Goal: Task Accomplishment & Management: Use online tool/utility

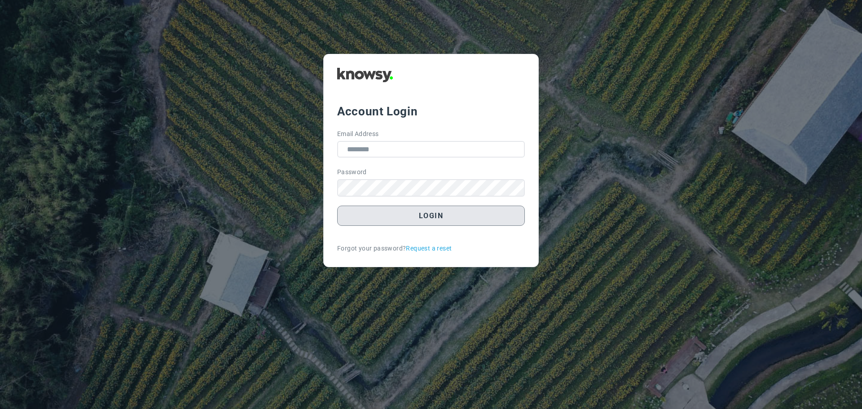
type input "**********"
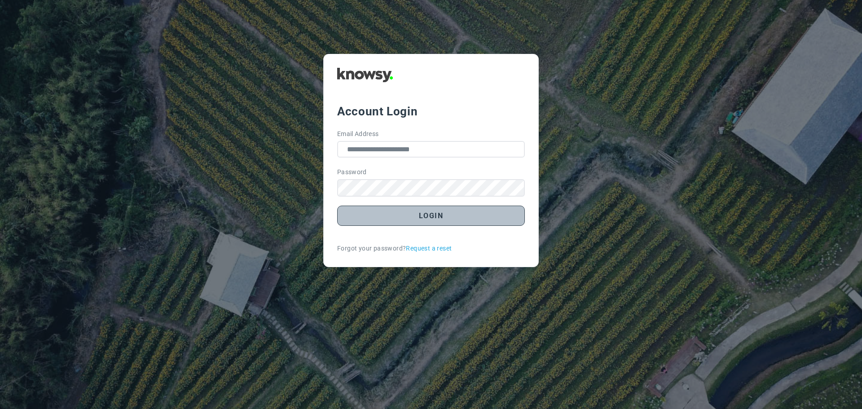
click at [435, 215] on button "Login" at bounding box center [431, 216] width 188 height 20
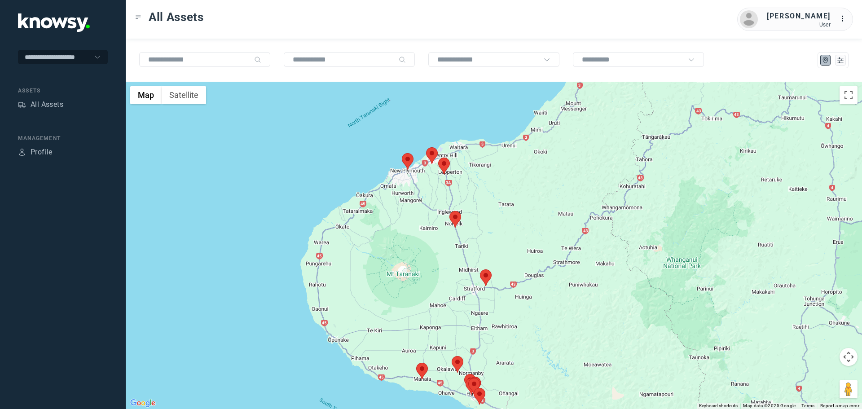
drag, startPoint x: 494, startPoint y: 250, endPoint x: 465, endPoint y: 247, distance: 29.3
click at [466, 248] on div at bounding box center [494, 245] width 736 height 327
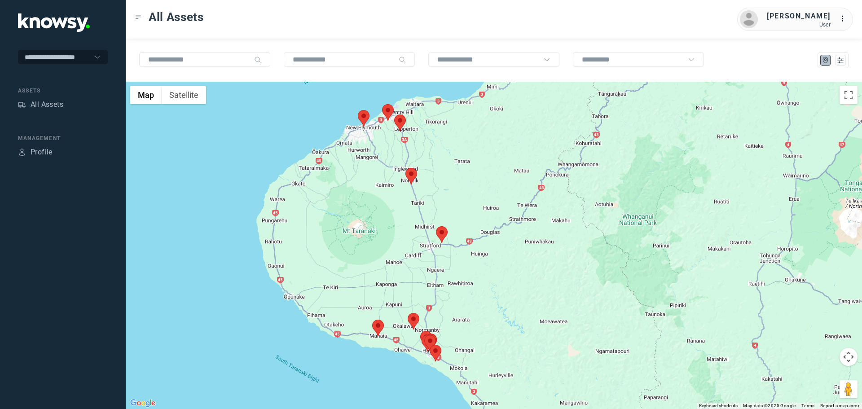
drag, startPoint x: 460, startPoint y: 293, endPoint x: 409, endPoint y: 246, distance: 69.2
click at [410, 246] on div at bounding box center [494, 245] width 736 height 327
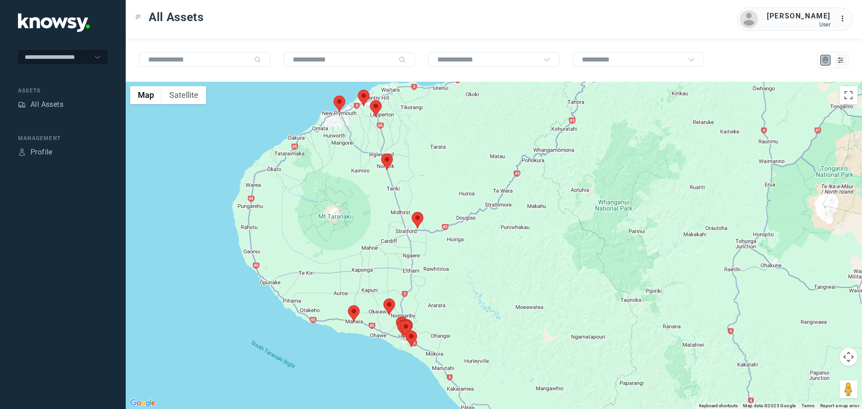
click at [412, 212] on area at bounding box center [412, 212] width 0 height 0
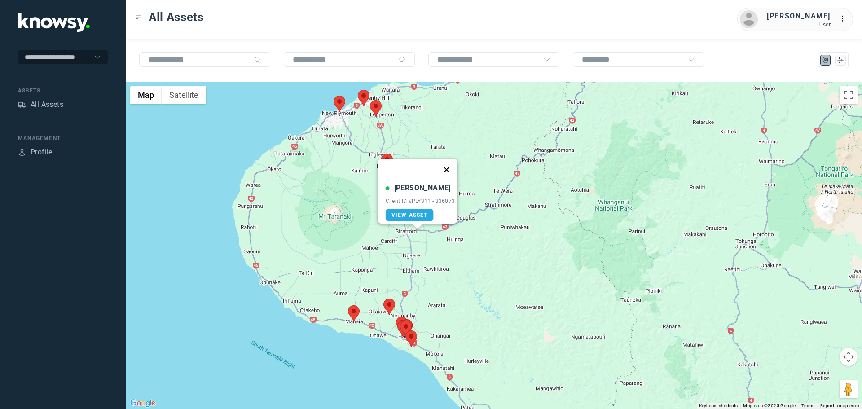
click at [453, 164] on button "Close" at bounding box center [446, 170] width 22 height 22
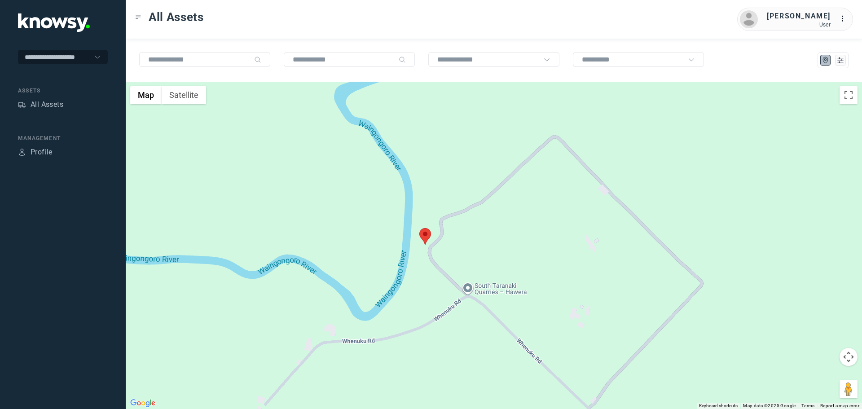
click at [419, 228] on area at bounding box center [419, 228] width 0 height 0
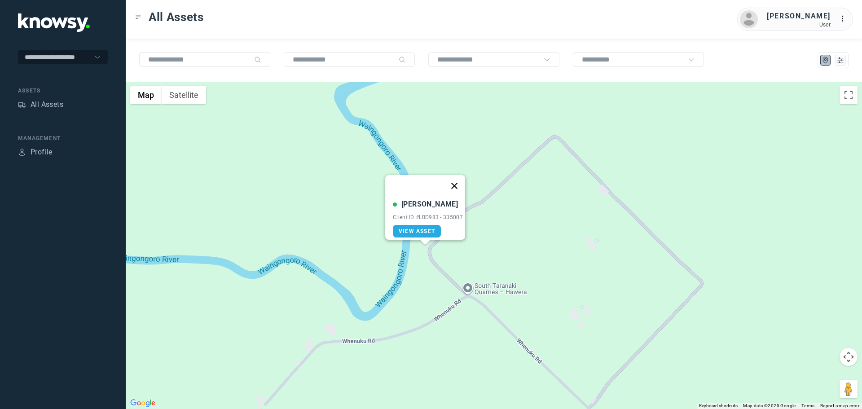
click at [458, 179] on button "Close" at bounding box center [455, 186] width 22 height 22
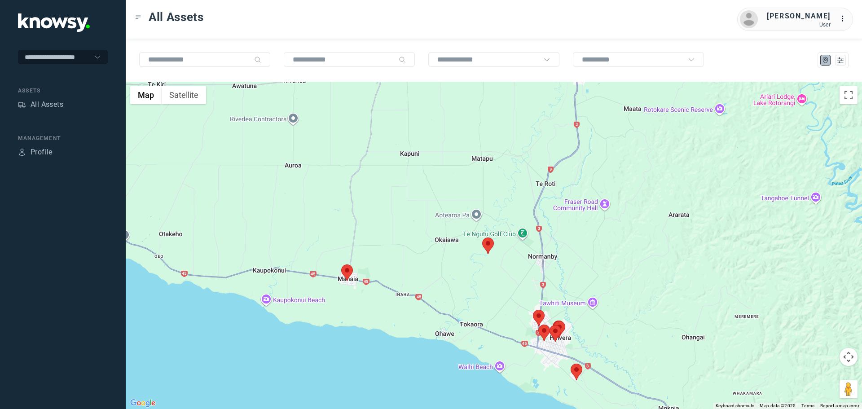
drag, startPoint x: 553, startPoint y: 319, endPoint x: 528, endPoint y: 307, distance: 27.1
click at [528, 307] on div at bounding box center [494, 245] width 736 height 327
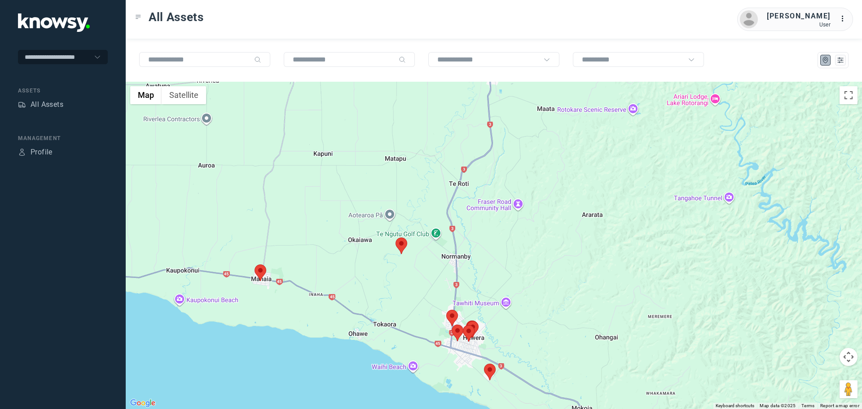
drag, startPoint x: 535, startPoint y: 284, endPoint x: 448, endPoint y: 284, distance: 87.5
click at [448, 284] on div at bounding box center [494, 245] width 736 height 327
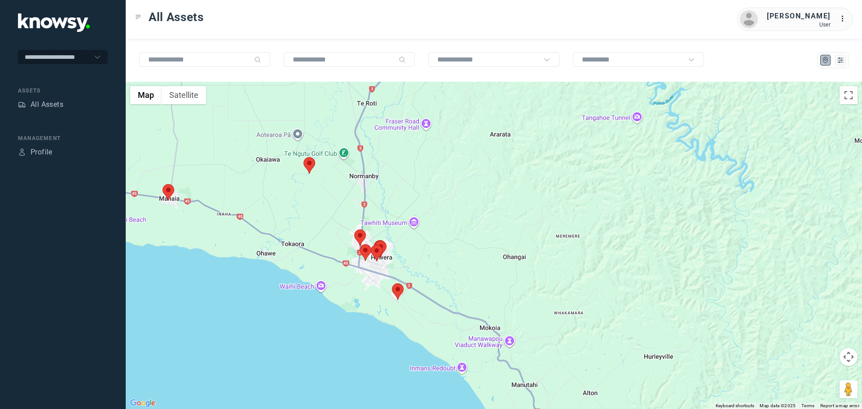
drag, startPoint x: 418, startPoint y: 302, endPoint x: 323, endPoint y: 219, distance: 126.0
click at [324, 219] on div at bounding box center [494, 245] width 736 height 327
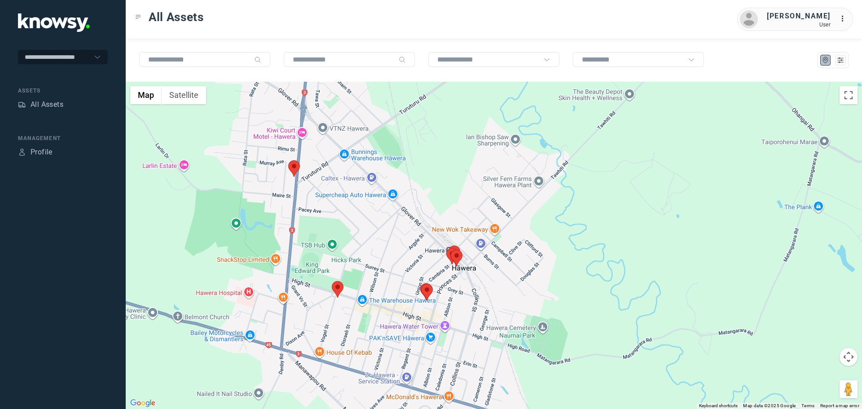
drag, startPoint x: 299, startPoint y: 280, endPoint x: 338, endPoint y: 245, distance: 53.1
click at [338, 245] on div at bounding box center [494, 245] width 736 height 327
click at [288, 160] on area at bounding box center [288, 160] width 0 height 0
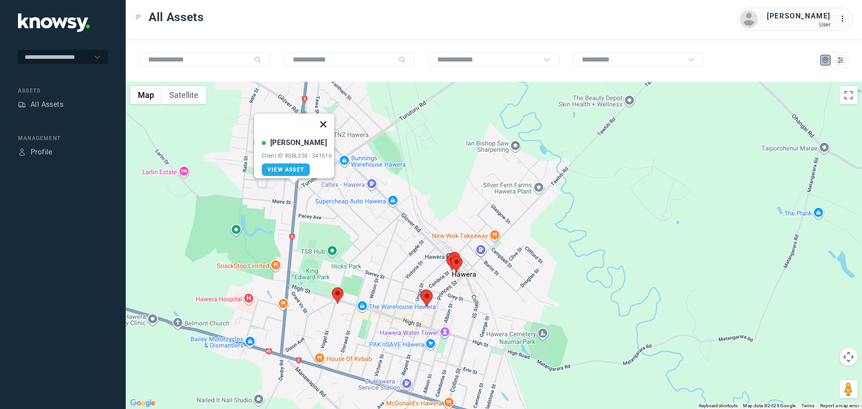
click at [328, 120] on button "Close" at bounding box center [323, 125] width 22 height 22
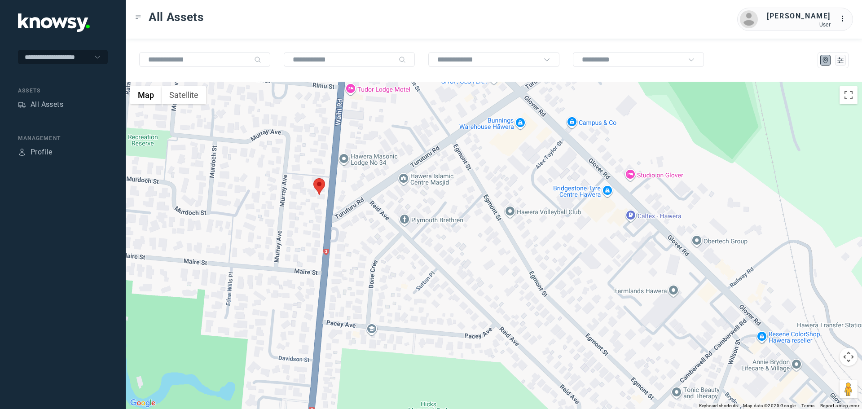
click at [313, 178] on area at bounding box center [313, 178] width 0 height 0
click at [351, 130] on button "Close" at bounding box center [349, 136] width 22 height 22
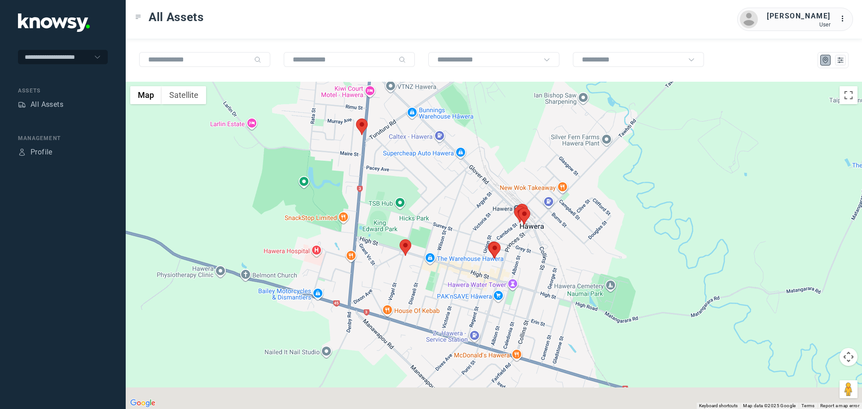
drag, startPoint x: 659, startPoint y: 324, endPoint x: 457, endPoint y: 207, distance: 233.1
click at [470, 213] on div at bounding box center [494, 245] width 736 height 327
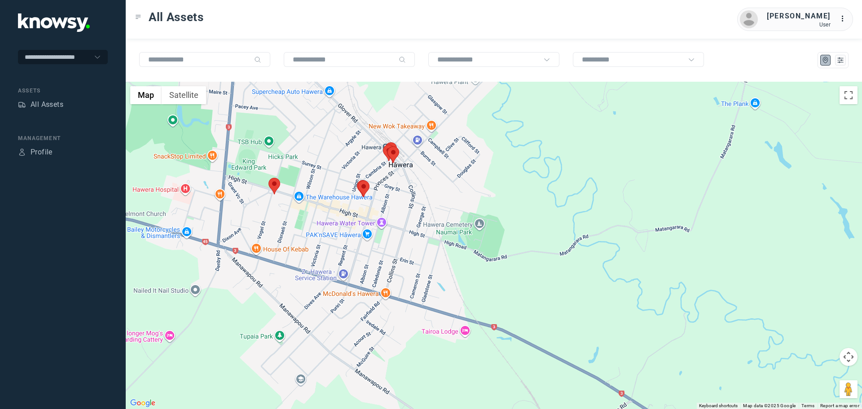
drag, startPoint x: 330, startPoint y: 179, endPoint x: 401, endPoint y: 221, distance: 82.9
click at [401, 221] on div at bounding box center [494, 245] width 736 height 327
